Goal: Information Seeking & Learning: Find specific fact

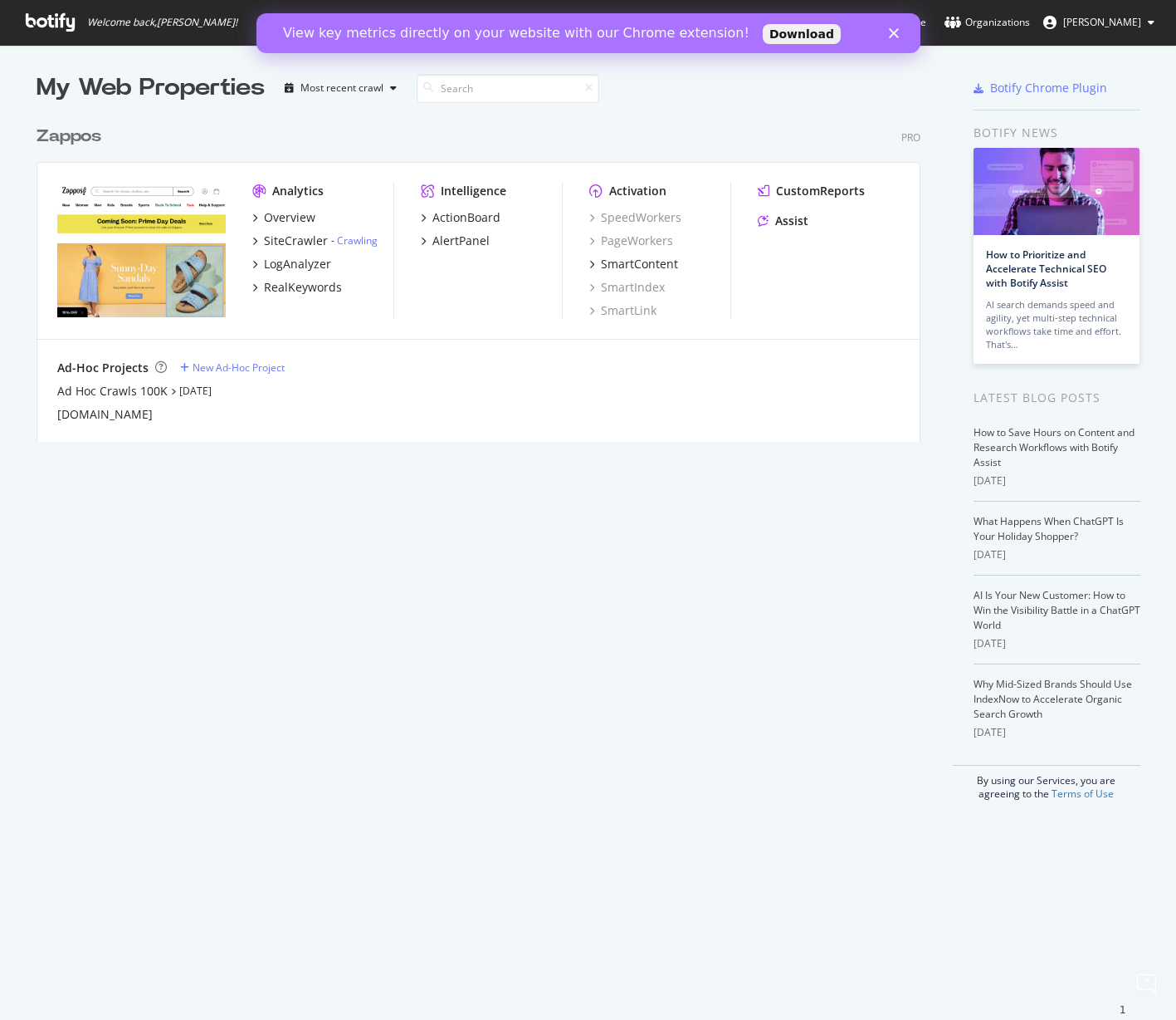
click at [1121, 33] on button "[PERSON_NAME]" at bounding box center [1099, 22] width 138 height 27
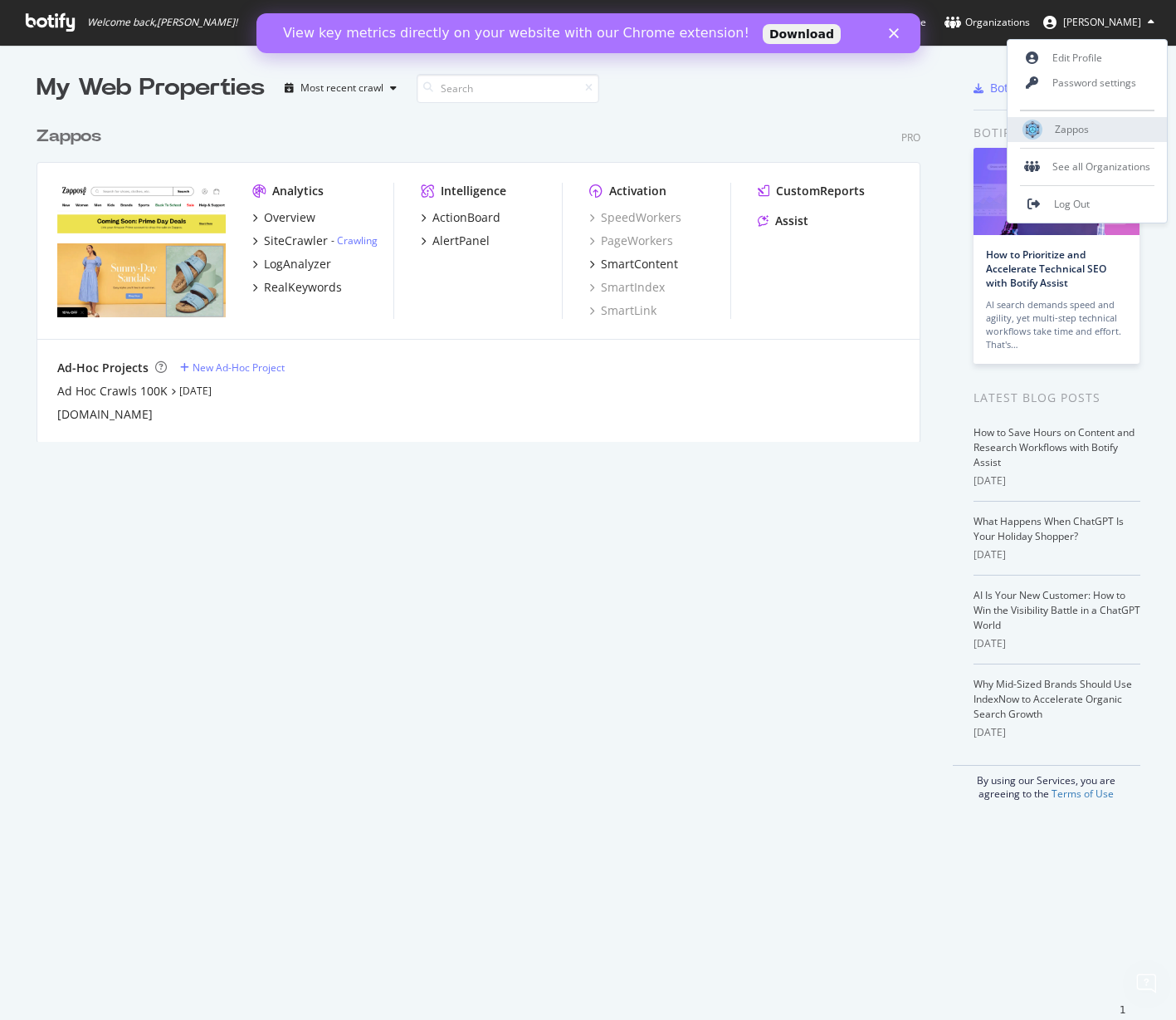
click at [1081, 125] on span "Zappos" at bounding box center [1073, 129] width 34 height 14
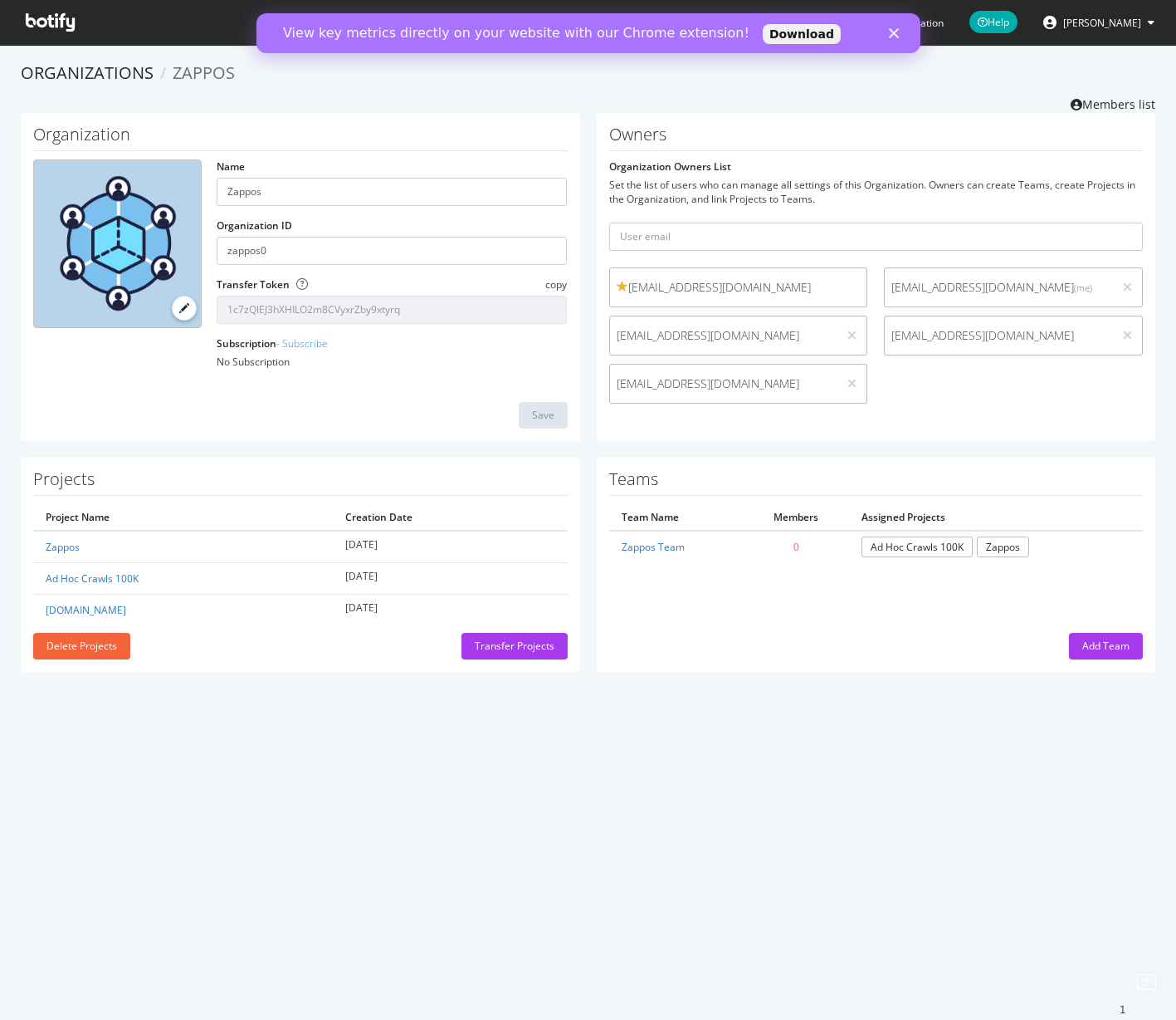
click at [896, 40] on div "View key metrics directly on your website with our Chrome extension! Download" at bounding box center [588, 33] width 665 height 27
click at [904, 32] on div "View key metrics directly on your website with our Chrome extension! Download" at bounding box center [588, 33] width 665 height 27
click at [900, 33] on div "Close" at bounding box center [896, 33] width 17 height 10
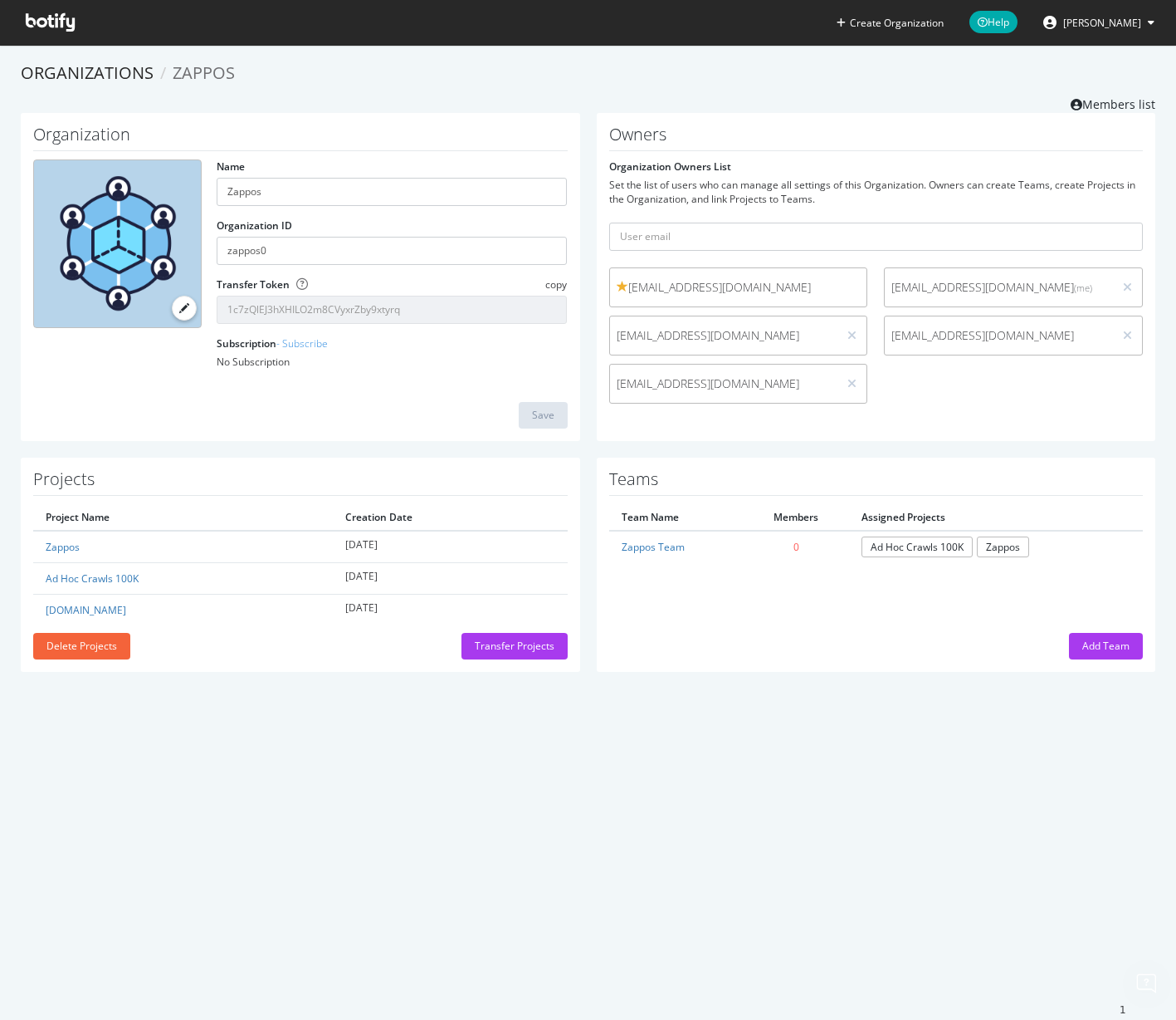
click at [1106, 16] on button "[PERSON_NAME]" at bounding box center [1099, 22] width 138 height 27
click at [1018, 19] on span "Help" at bounding box center [994, 22] width 48 height 23
type input "We need to rotate our SSO certificate"
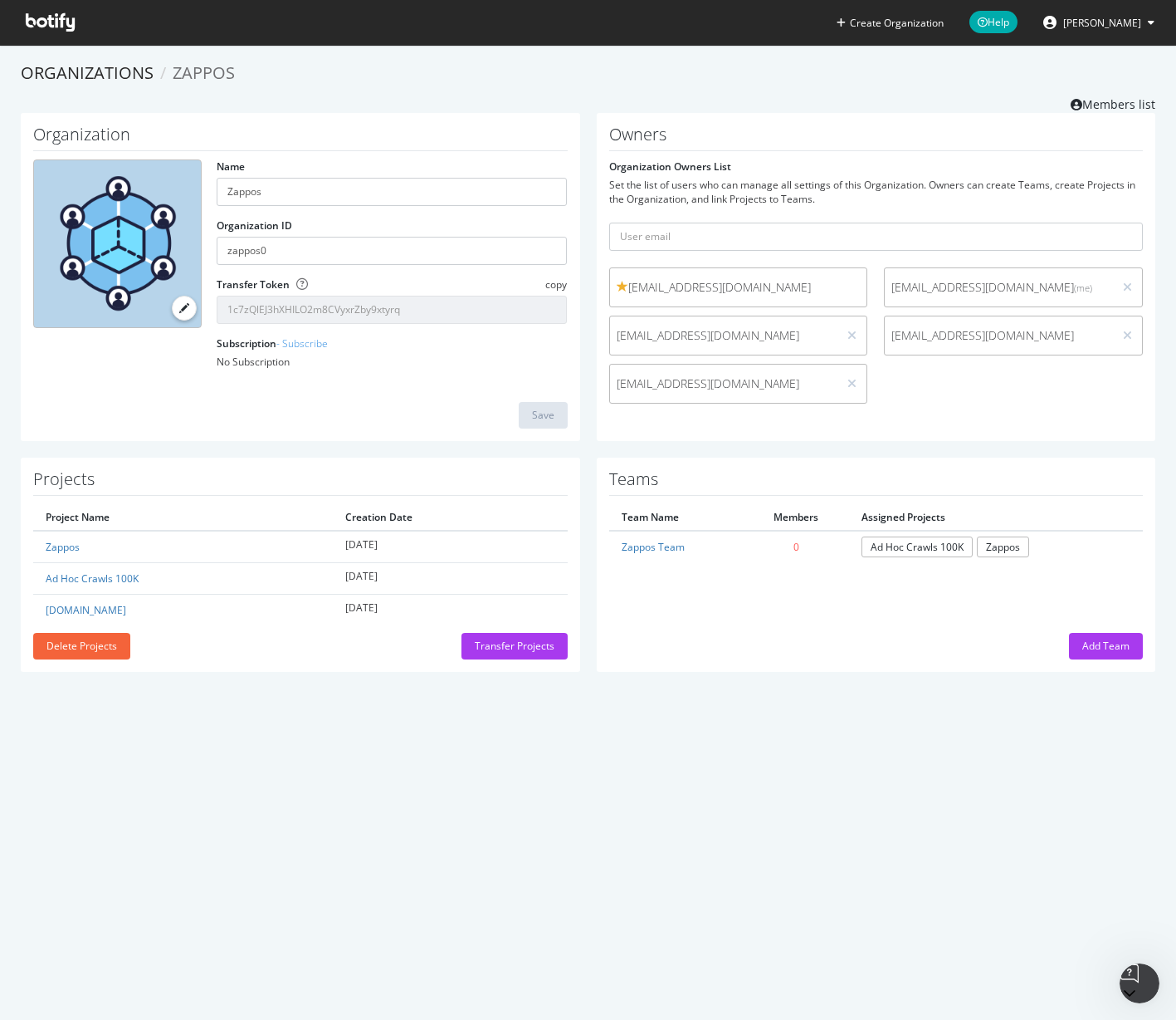
scroll to position [135, 0]
